Goal: Information Seeking & Learning: Check status

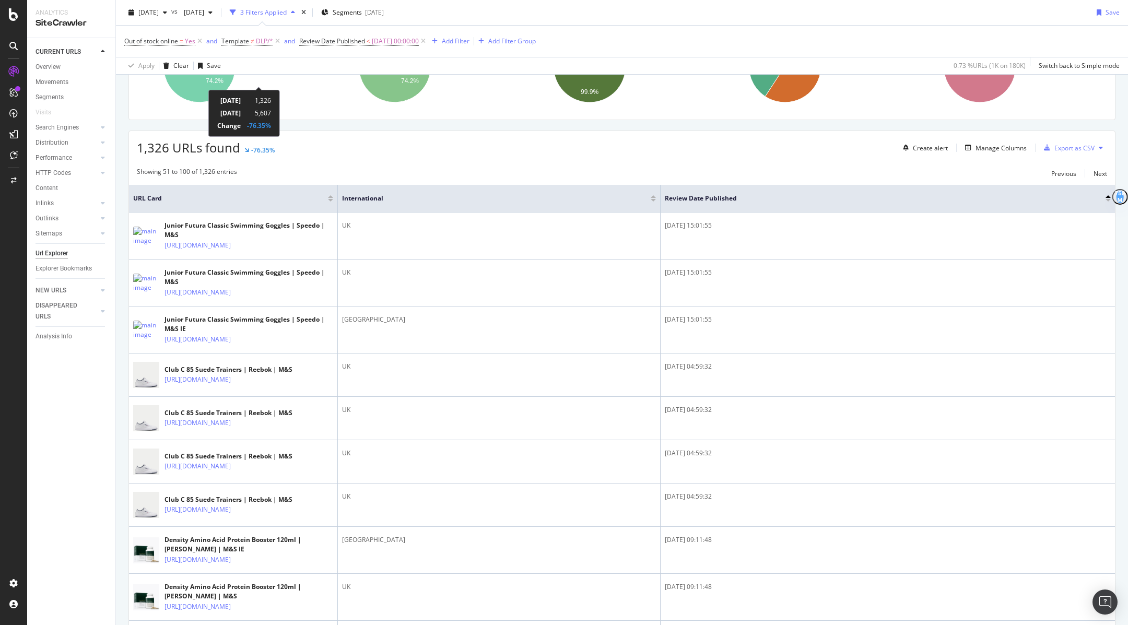
scroll to position [268, 0]
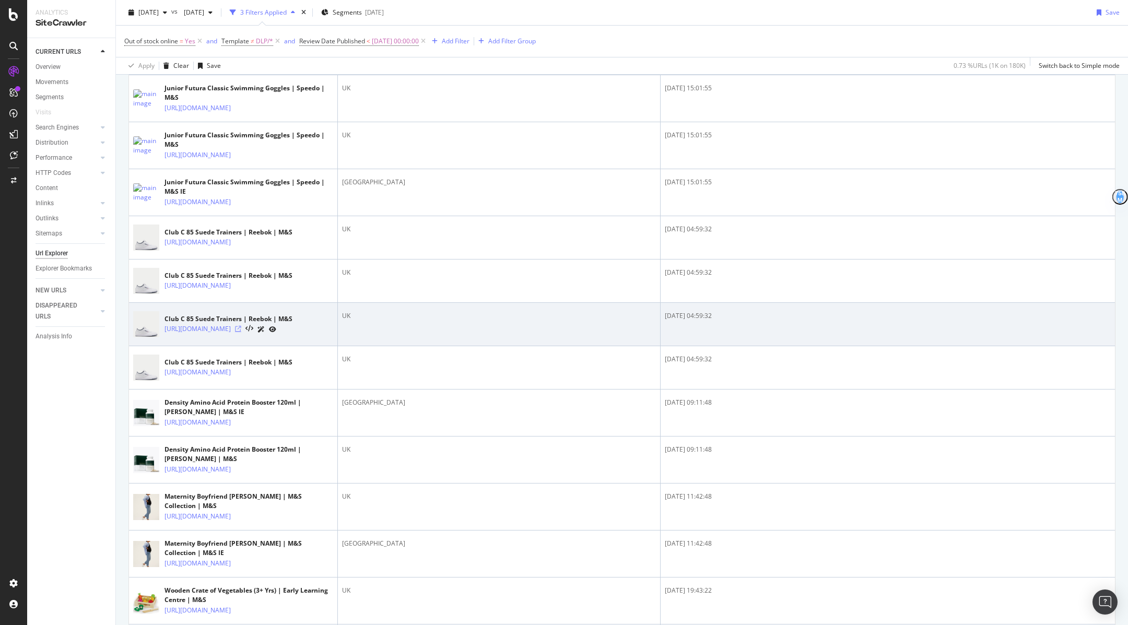
click at [241, 332] on icon at bounding box center [238, 329] width 6 height 6
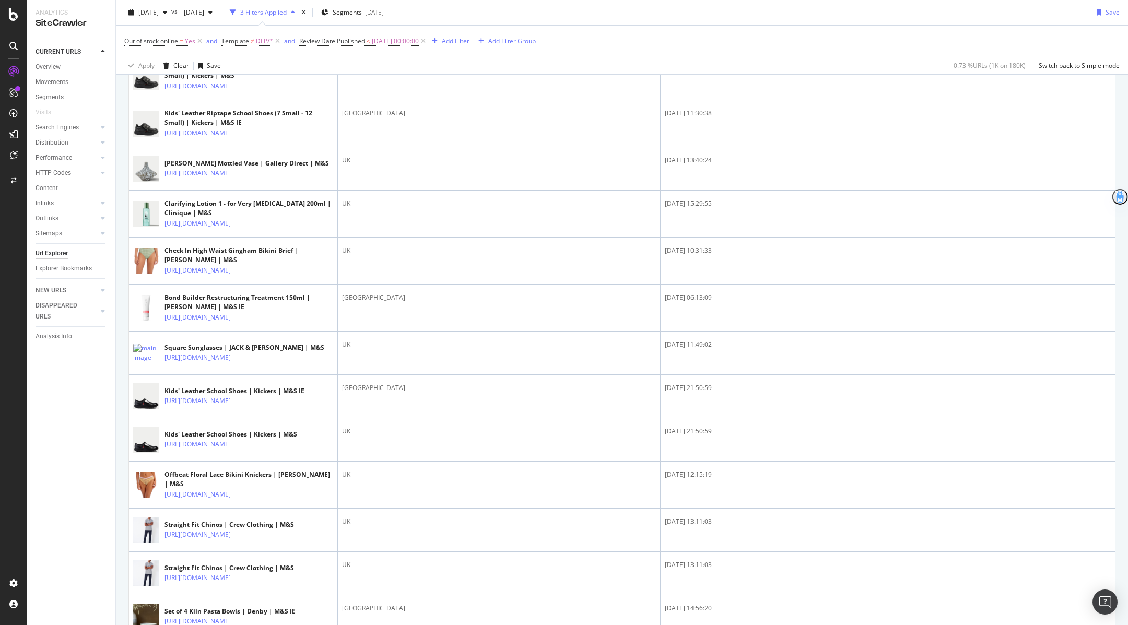
scroll to position [1835, 0]
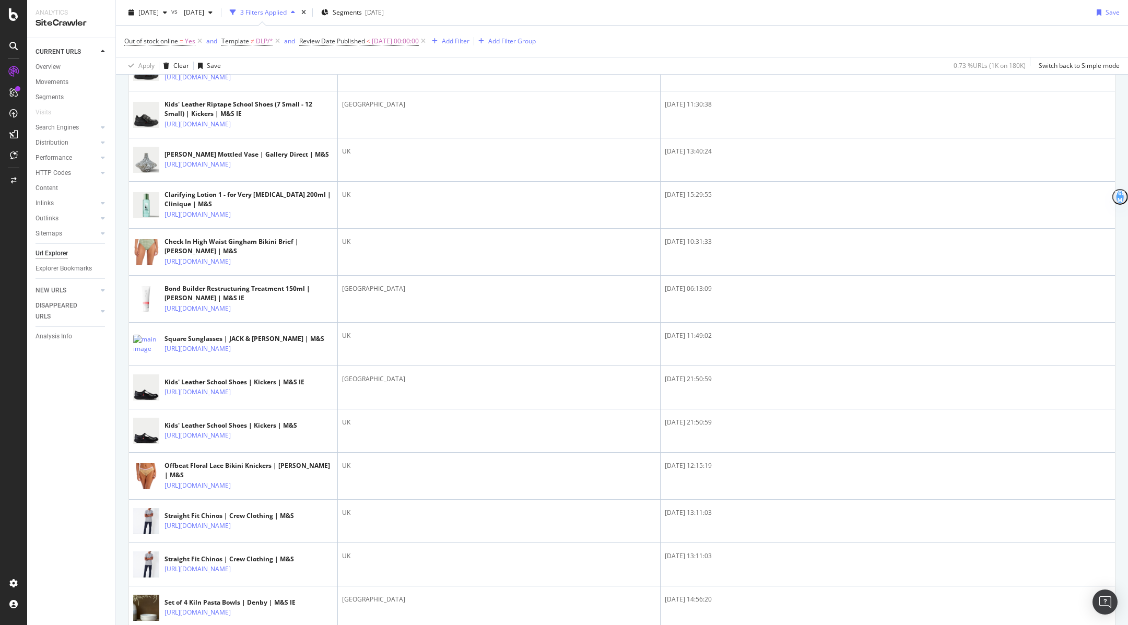
click at [241, 30] on icon at bounding box center [238, 27] width 6 height 6
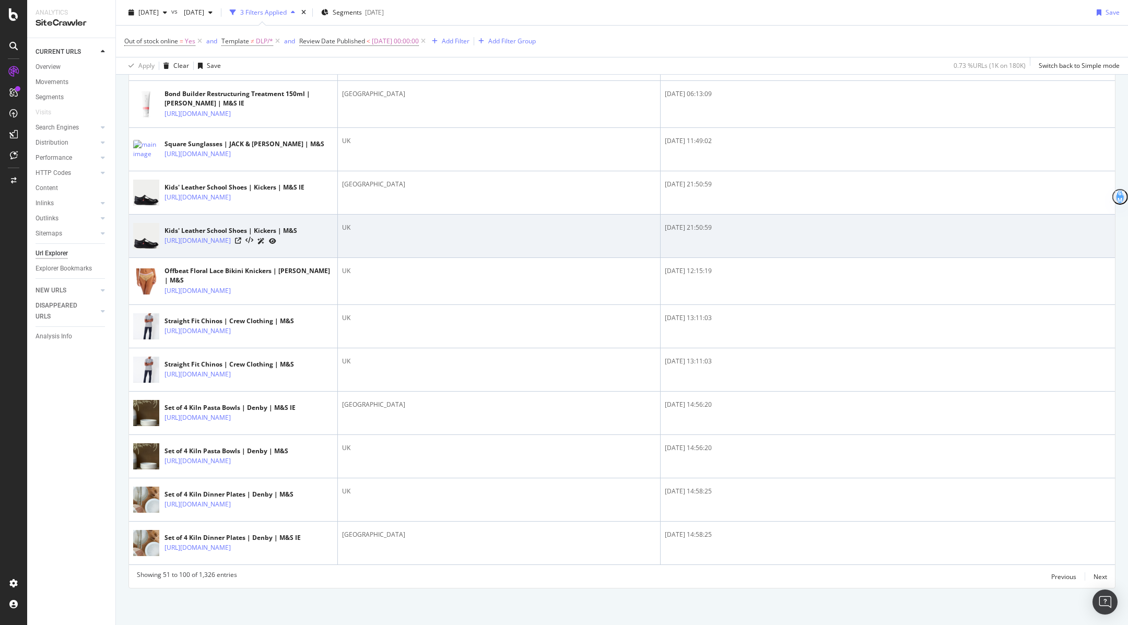
scroll to position [2612, 0]
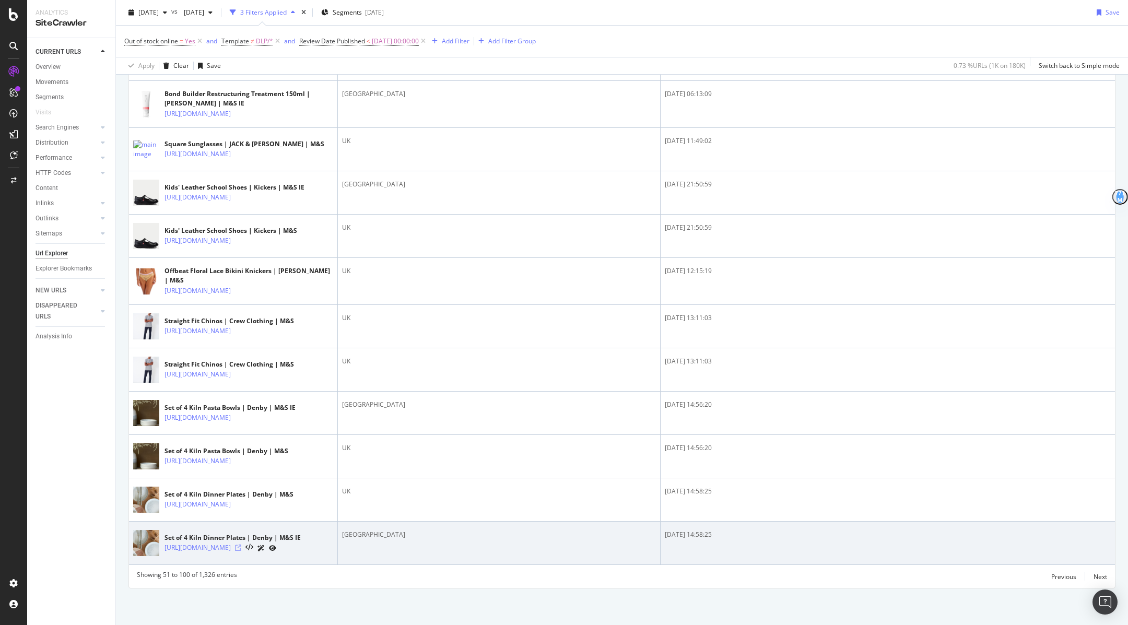
click at [241, 545] on icon at bounding box center [238, 548] width 6 height 6
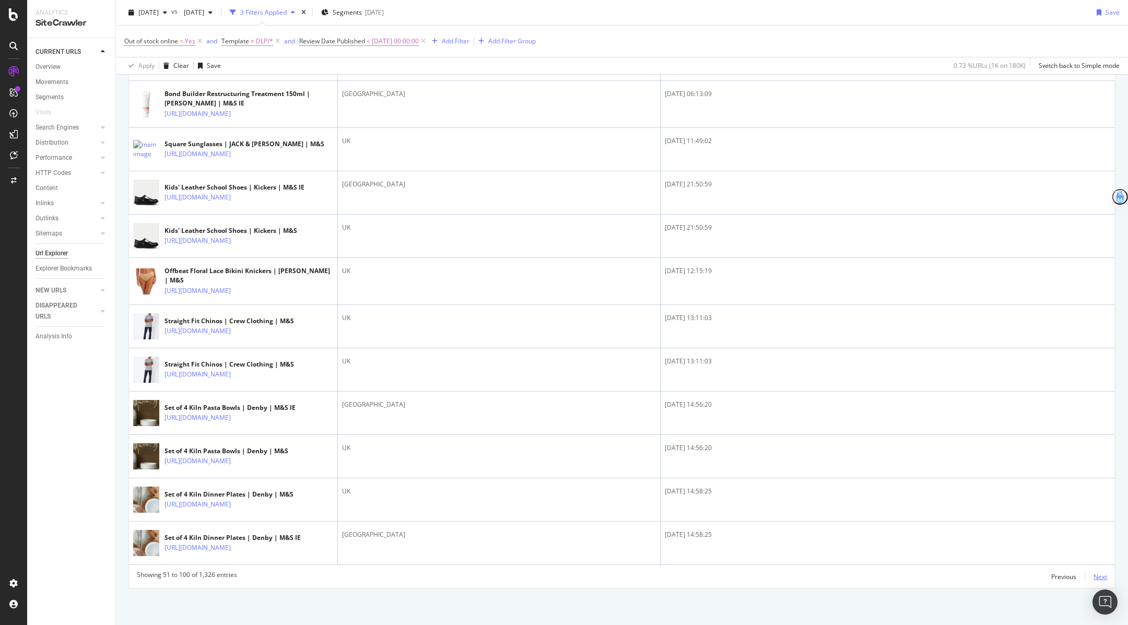
click at [1101, 576] on div "Next" at bounding box center [1101, 576] width 14 height 9
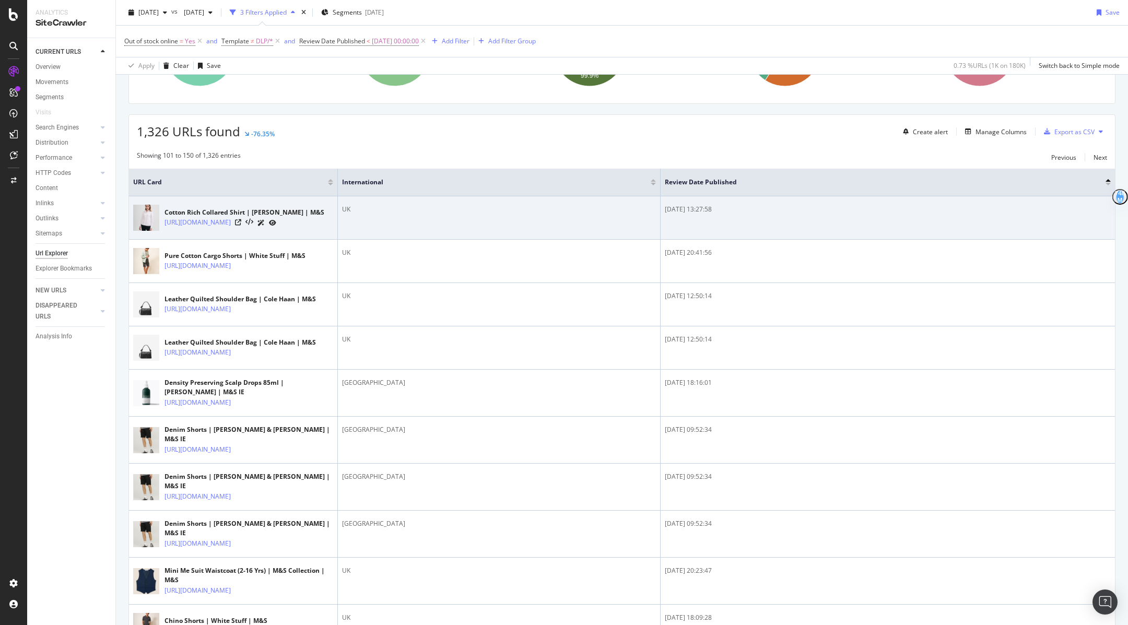
scroll to position [178, 0]
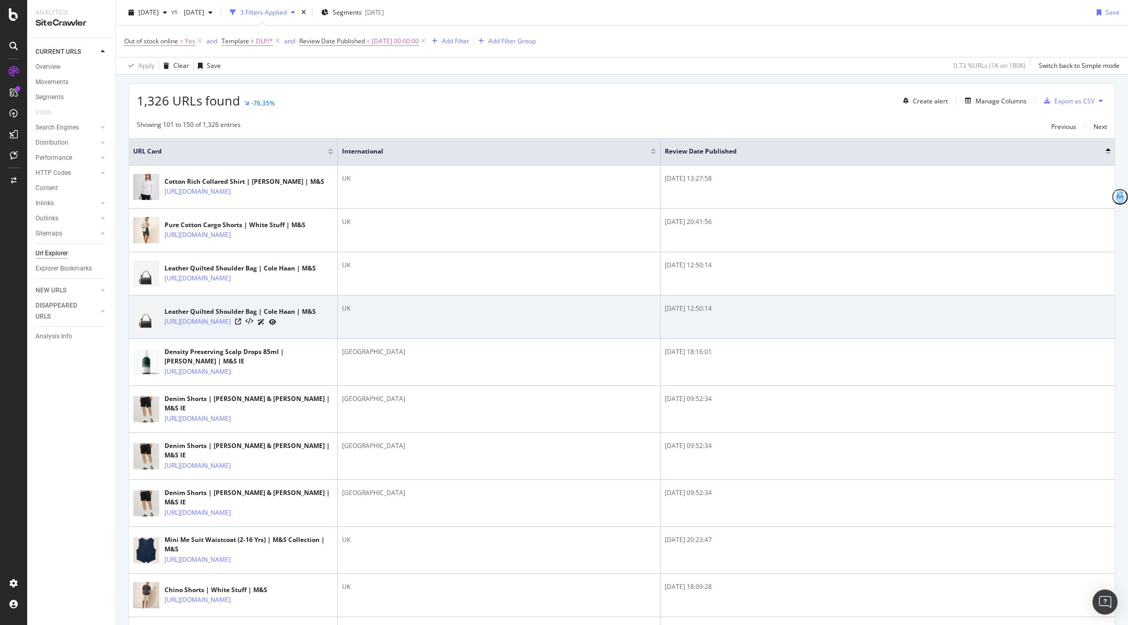
click at [276, 327] on div at bounding box center [255, 321] width 41 height 11
click at [241, 325] on icon at bounding box center [238, 322] width 6 height 6
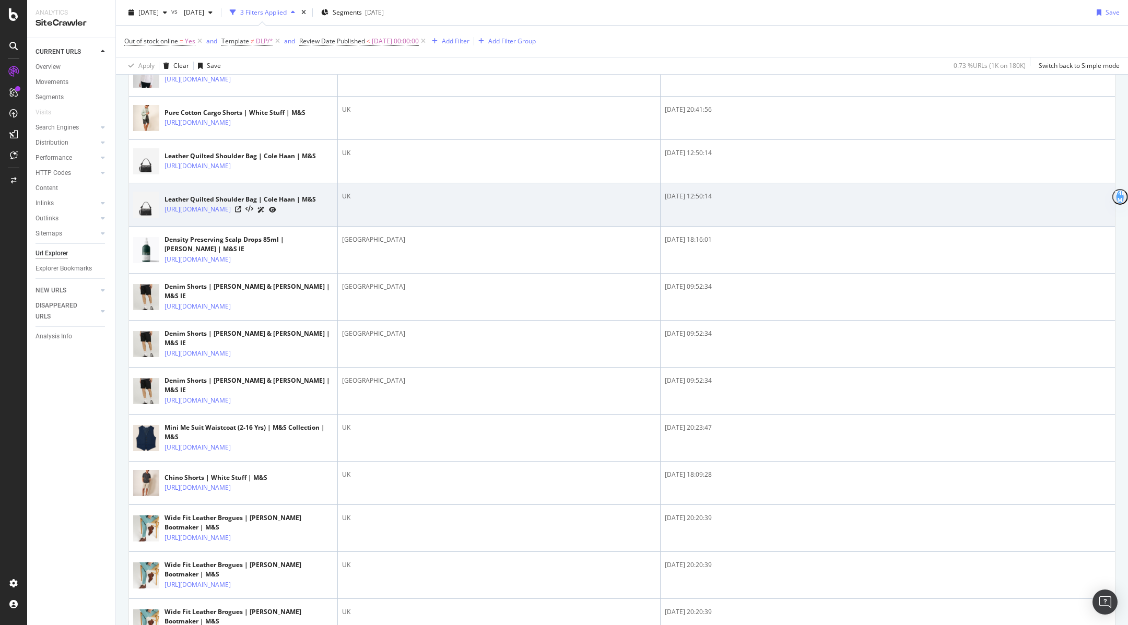
scroll to position [395, 0]
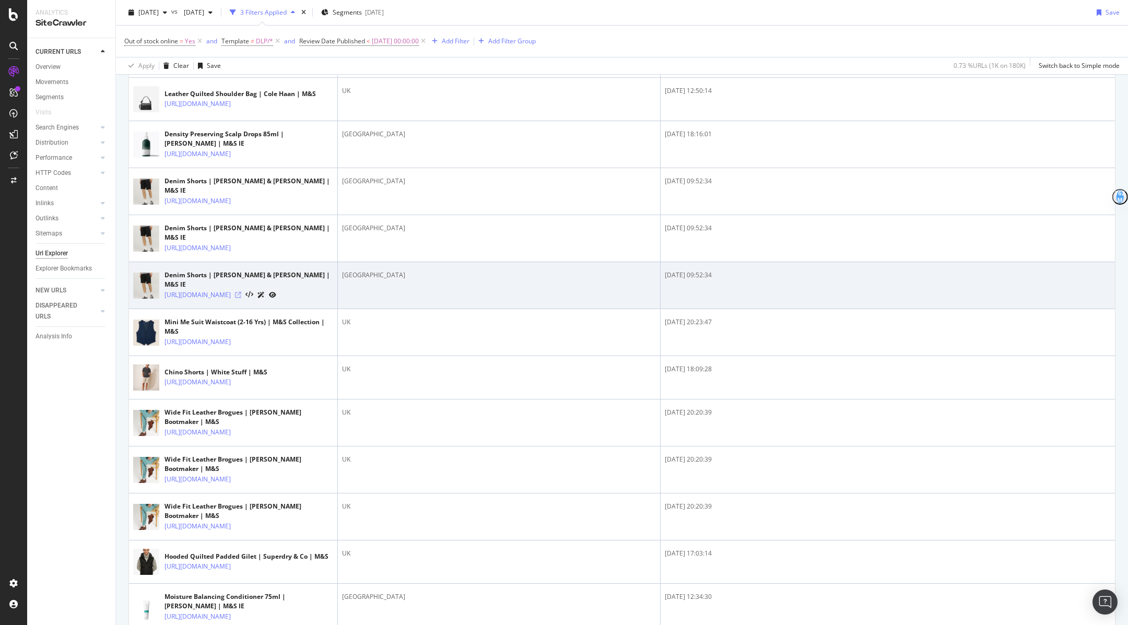
click at [241, 298] on icon at bounding box center [238, 295] width 6 height 6
